Goal: Task Accomplishment & Management: Manage account settings

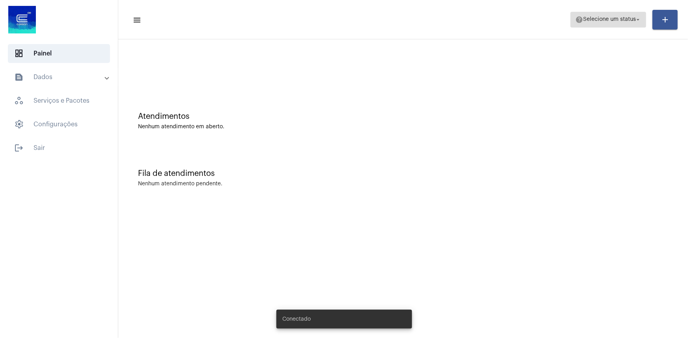
click at [614, 23] on span "help Selecione um status arrow_drop_down" at bounding box center [608, 19] width 66 height 14
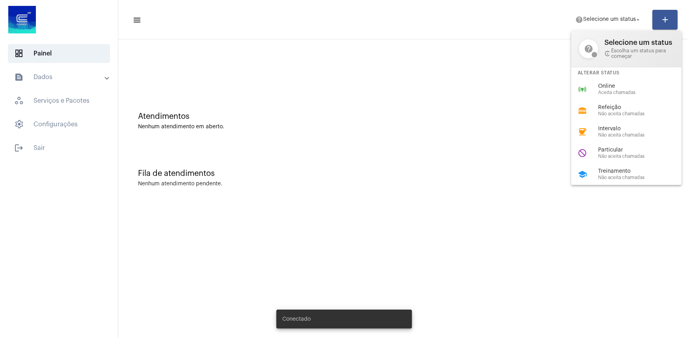
click at [526, 79] on div at bounding box center [344, 169] width 688 height 338
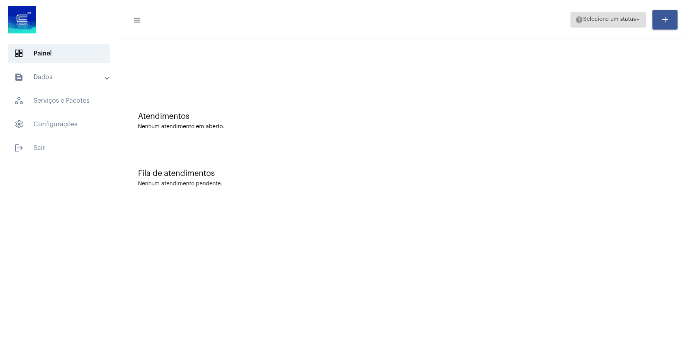
click at [578, 24] on span "help Selecione um status arrow_drop_down" at bounding box center [608, 19] width 66 height 14
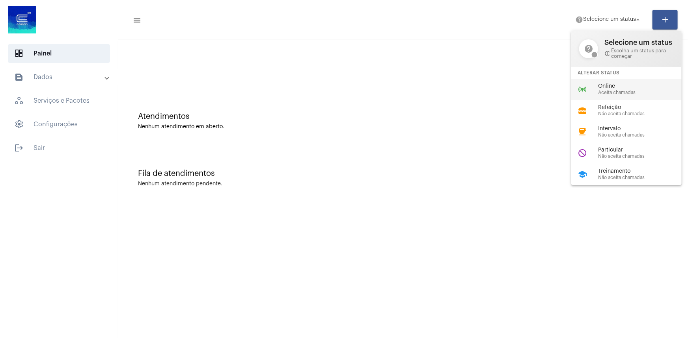
click at [572, 82] on div "online_prediction Online Aceita chamadas" at bounding box center [632, 89] width 123 height 21
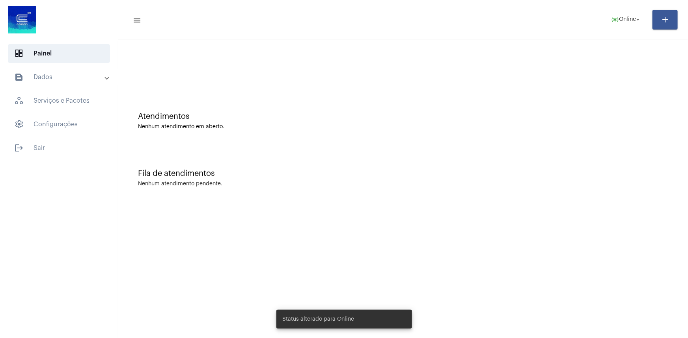
drag, startPoint x: 548, startPoint y: 83, endPoint x: 521, endPoint y: 80, distance: 27.3
click at [541, 83] on div at bounding box center [402, 65] width 561 height 45
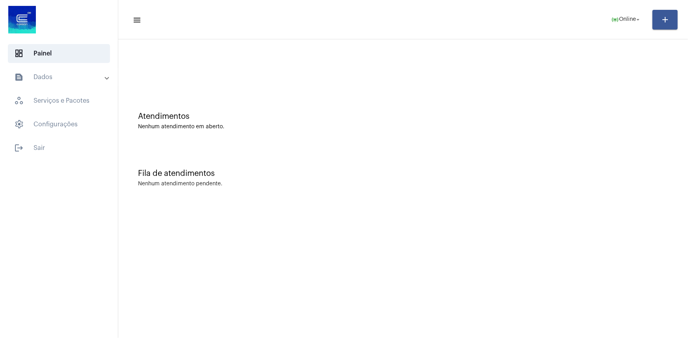
click at [430, 227] on mat-sidenav-content "menu online_prediction Online arrow_drop_down add Atendimentos Nenhum atendimen…" at bounding box center [402, 169] width 569 height 338
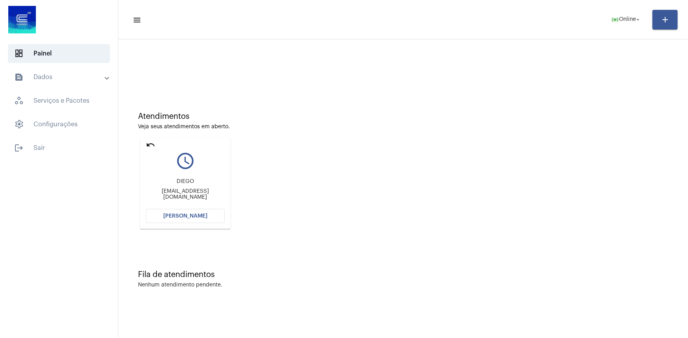
click at [151, 144] on mat-icon "undo" at bounding box center [150, 144] width 9 height 9
click at [630, 22] on span "online_prediction Online arrow_drop_down" at bounding box center [626, 19] width 30 height 14
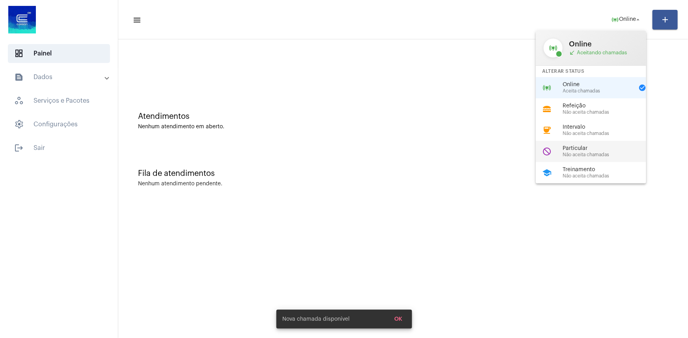
click at [578, 154] on span "Não aceita chamadas" at bounding box center [607, 154] width 90 height 5
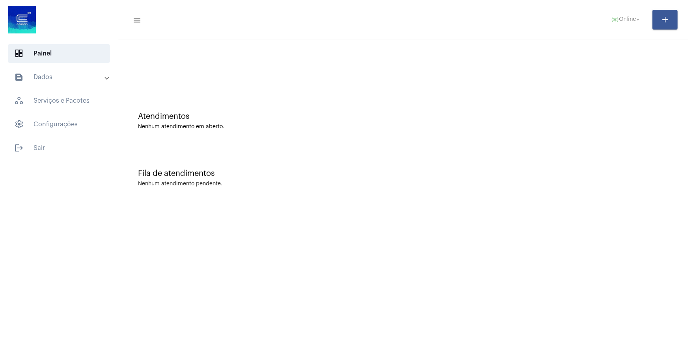
click at [378, 80] on div at bounding box center [402, 65] width 561 height 45
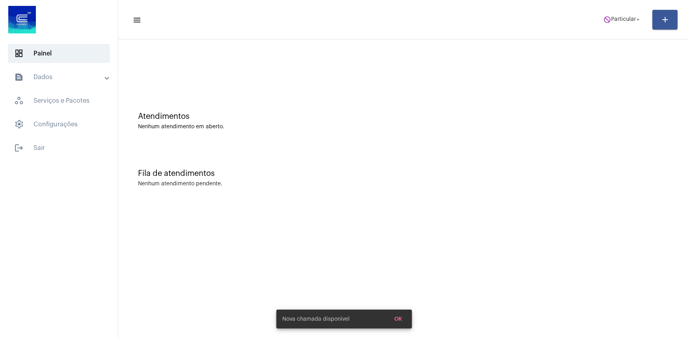
click at [393, 324] on button "OK" at bounding box center [398, 319] width 20 height 14
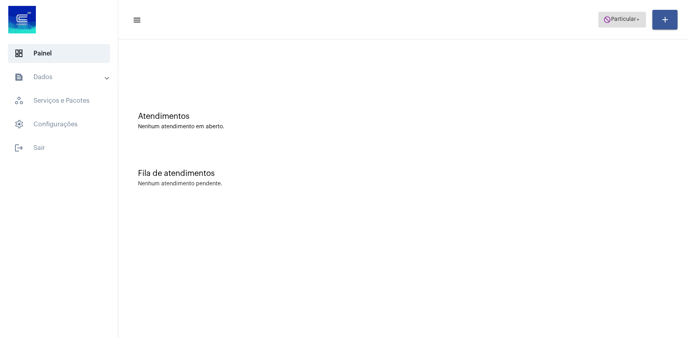
click at [606, 16] on mat-icon "do_not_disturb" at bounding box center [607, 20] width 8 height 8
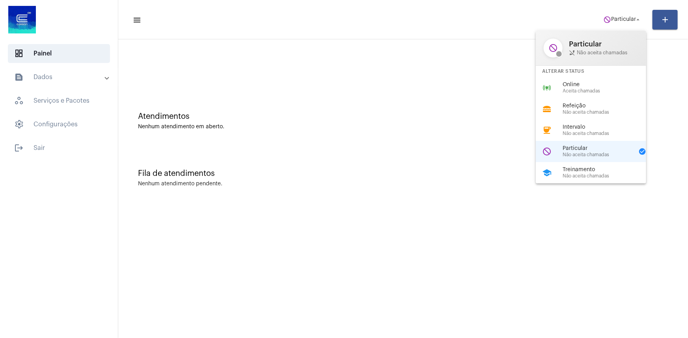
click at [408, 47] on div at bounding box center [344, 169] width 688 height 338
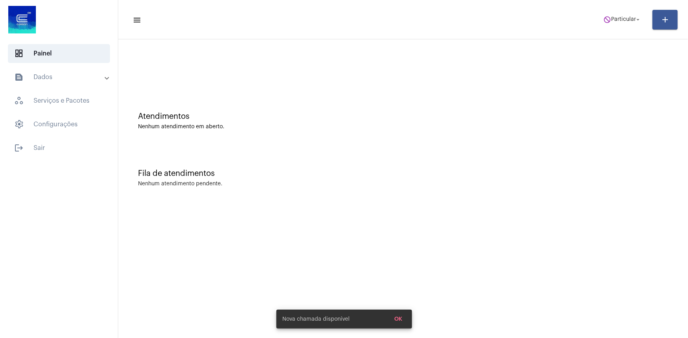
click at [635, 30] on mat-toolbar-row "menu do_not_disturb Particular arrow_drop_down add" at bounding box center [402, 19] width 569 height 25
click at [626, 19] on span "Particular" at bounding box center [623, 20] width 25 height 6
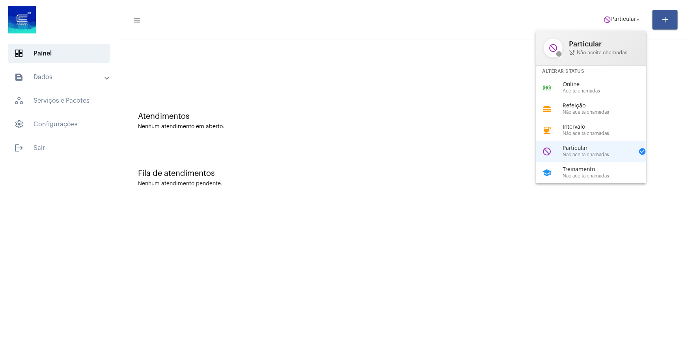
click at [584, 96] on div "online_prediction Online Aceita chamadas" at bounding box center [596, 87] width 123 height 21
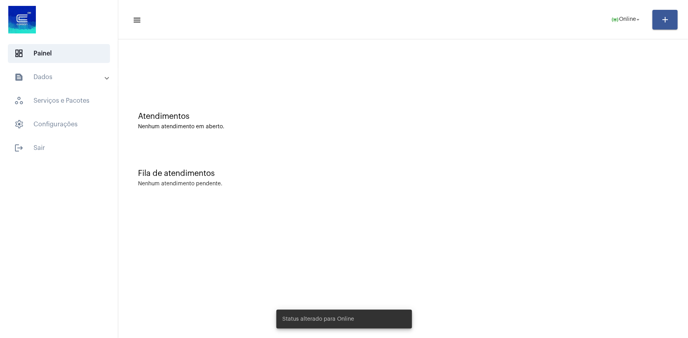
click at [381, 81] on div at bounding box center [402, 65] width 561 height 45
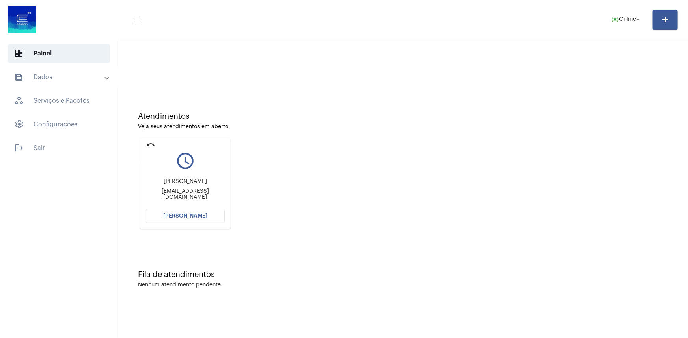
click at [148, 149] on mat-icon "undo" at bounding box center [150, 144] width 9 height 9
